Goal: Check status: Check status

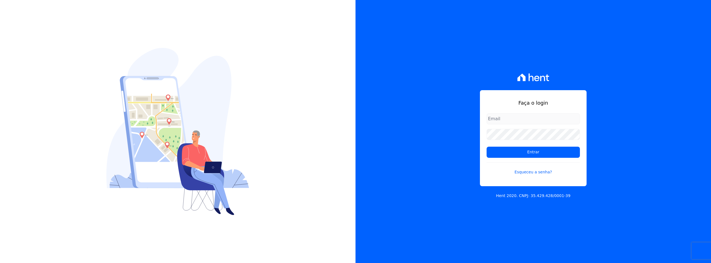
click at [529, 119] on input "email" at bounding box center [533, 118] width 93 height 11
type input "[EMAIL_ADDRESS][DOMAIN_NAME]"
click at [518, 151] on input "Entrar" at bounding box center [533, 151] width 93 height 11
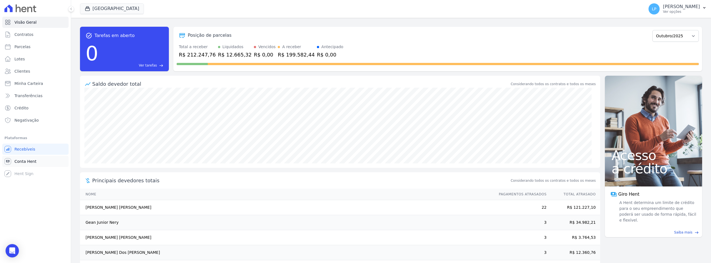
click at [29, 160] on span "Conta Hent" at bounding box center [25, 161] width 22 height 6
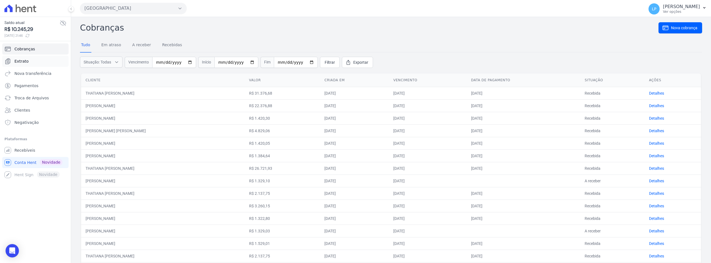
click at [23, 62] on span "Extrato" at bounding box center [21, 61] width 14 height 6
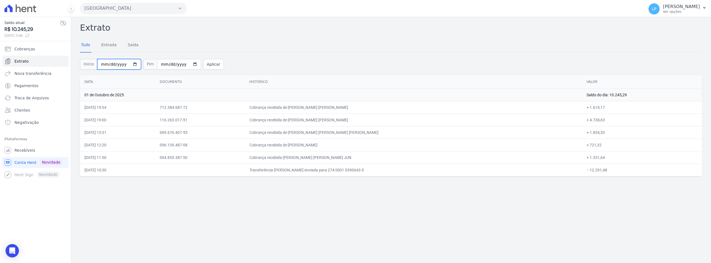
click at [108, 65] on input "[DATE]" at bounding box center [119, 64] width 44 height 11
type input "[DATE]"
click at [206, 64] on button "Aplicar" at bounding box center [213, 64] width 21 height 11
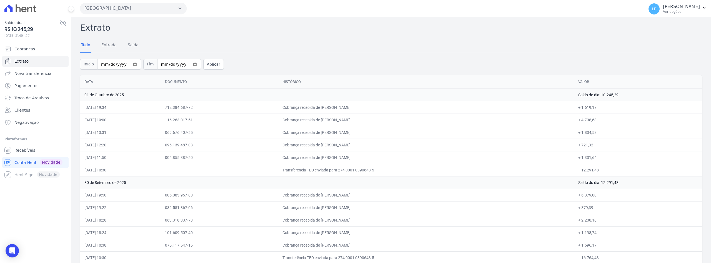
drag, startPoint x: 85, startPoint y: 94, endPoint x: 559, endPoint y: 101, distance: 474.3
drag, startPoint x: 604, startPoint y: 253, endPoint x: 82, endPoint y: 79, distance: 550.3
copy table "Lore Ipsumdolo Sitametco Adipi 21 el Seddoei te 9296 Incid ut lab: 58.103,12 04…"
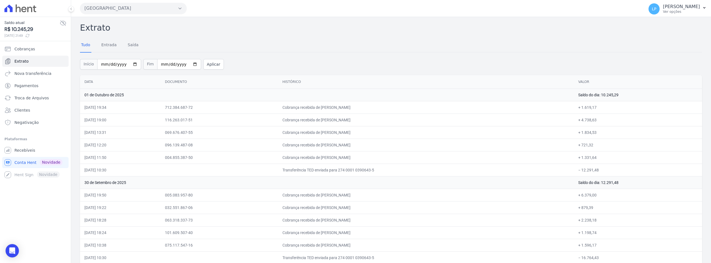
click at [163, 9] on button "[GEOGRAPHIC_DATA]" at bounding box center [133, 8] width 107 height 11
click at [110, 41] on label "[GEOGRAPHIC_DATA] 3" at bounding box center [111, 42] width 45 height 6
click at [0, 0] on input "[GEOGRAPHIC_DATA] 3" at bounding box center [0, 0] width 0 height 0
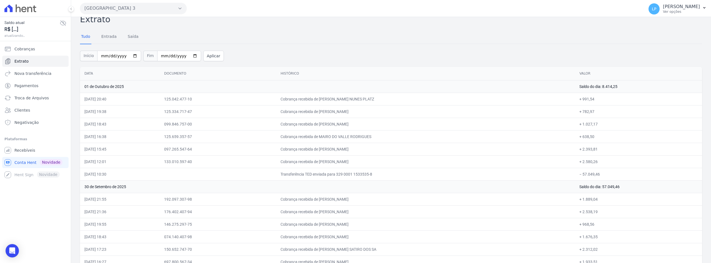
scroll to position [8, 0]
drag, startPoint x: 605, startPoint y: 252, endPoint x: 83, endPoint y: 73, distance: 552.2
copy table "Lore Ipsumdolo Sitametco Adipi 06 el Seddoei te 5116 Incid ut lab: 8.786,74 10/…"
click at [633, 95] on td "+ 991,54" at bounding box center [638, 99] width 127 height 13
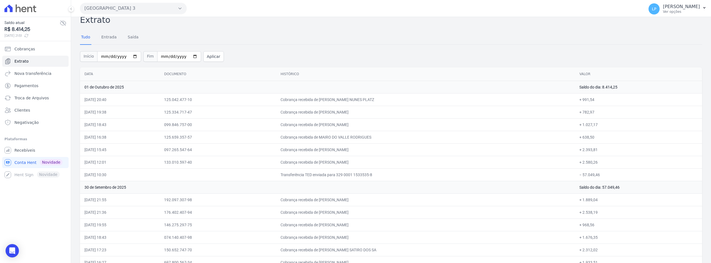
click at [633, 95] on td "+ 991,54" at bounding box center [638, 99] width 127 height 13
